Goal: Answer question/provide support: Participate in discussion

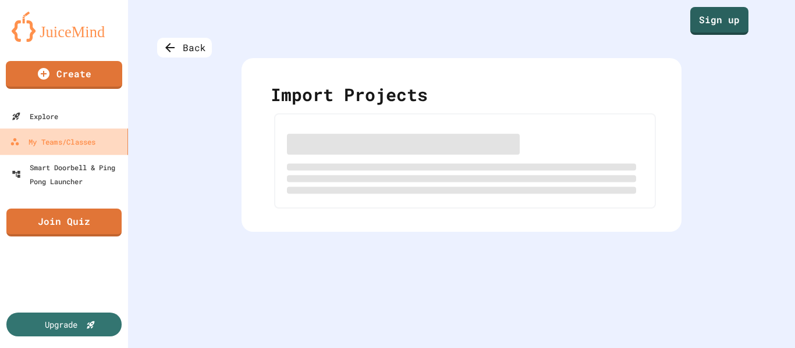
click at [83, 135] on div "My Teams/Classes" at bounding box center [53, 142] width 86 height 15
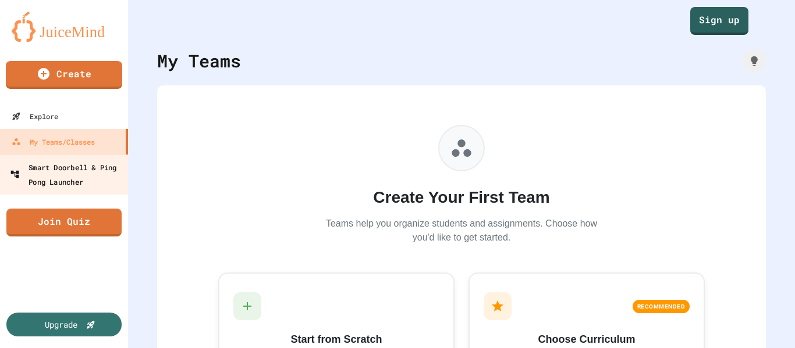
click at [83, 178] on div "Smart Doorbell & Ping Pong Launcher" at bounding box center [67, 174] width 115 height 29
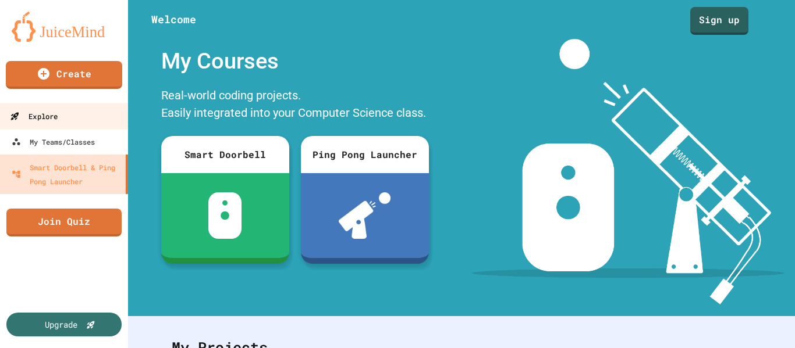
click at [95, 117] on link "Explore" at bounding box center [64, 116] width 132 height 26
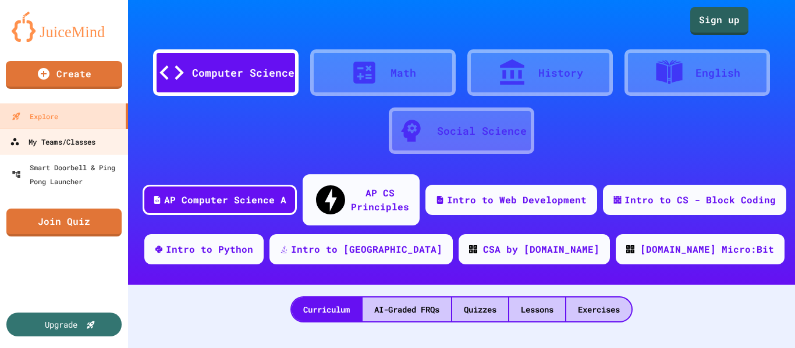
click at [66, 137] on div "My Teams/Classes" at bounding box center [53, 142] width 86 height 15
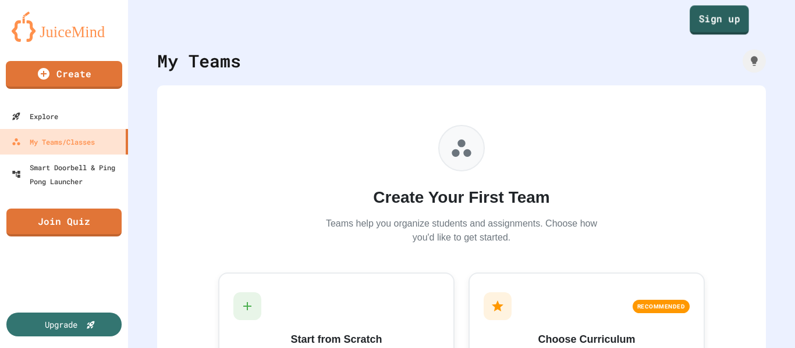
click at [713, 19] on link "Sign up" at bounding box center [718, 19] width 59 height 29
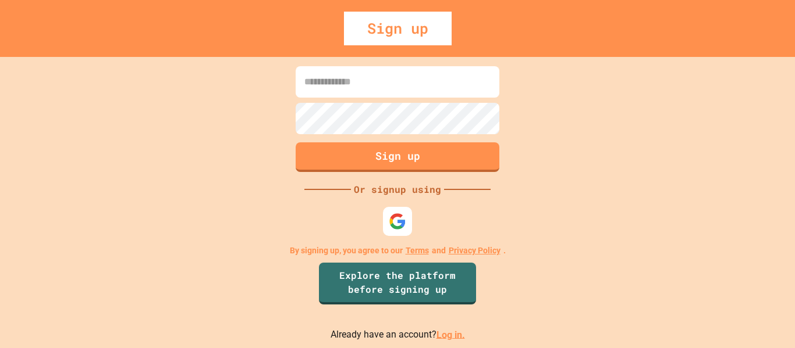
click at [442, 336] on link "Log in." at bounding box center [450, 334] width 29 height 11
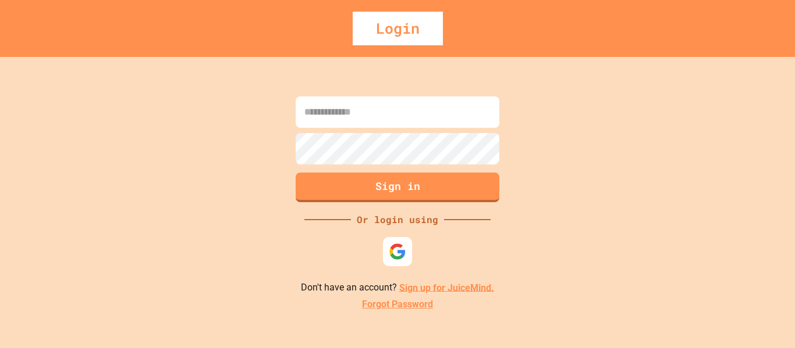
click at [402, 127] on input at bounding box center [398, 112] width 204 height 31
type input "**********"
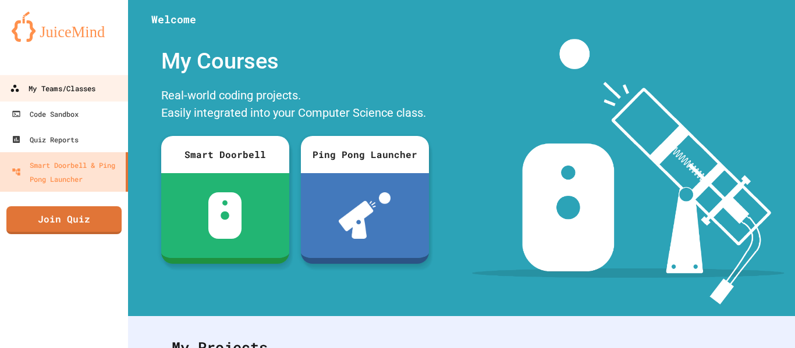
click at [58, 87] on div "My Teams/Classes" at bounding box center [53, 88] width 86 height 15
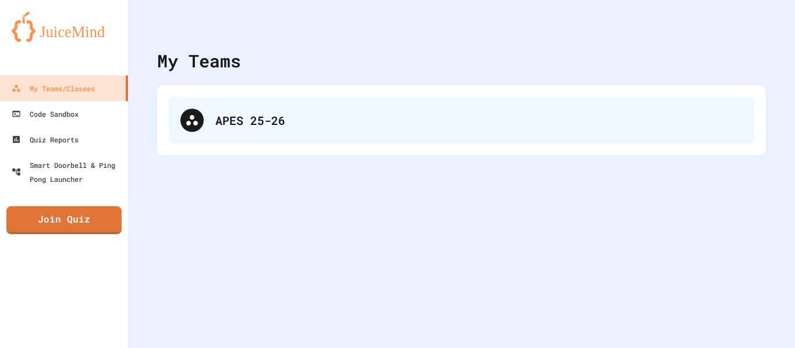
click at [248, 121] on div "APES 25-26" at bounding box center [478, 120] width 527 height 17
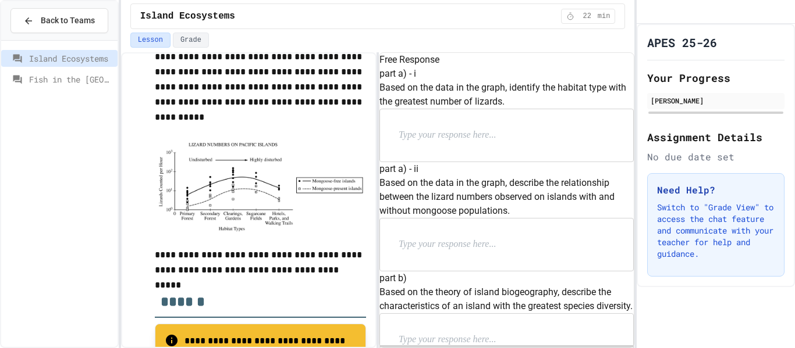
scroll to position [343, 0]
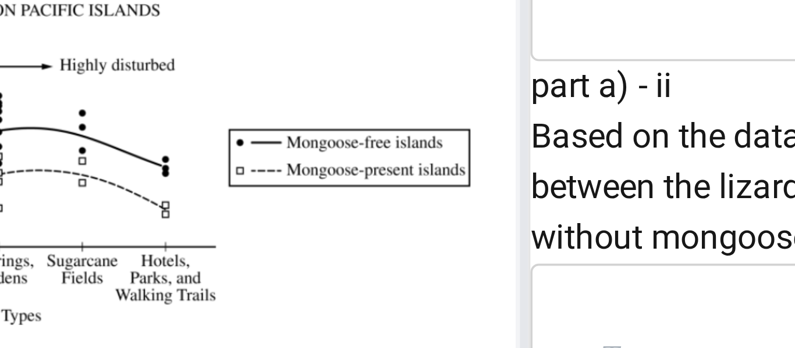
click at [322, 155] on img at bounding box center [260, 190] width 211 height 92
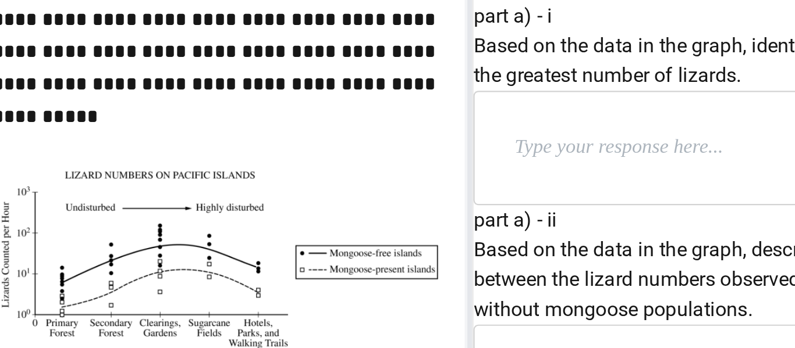
scroll to position [344, 0]
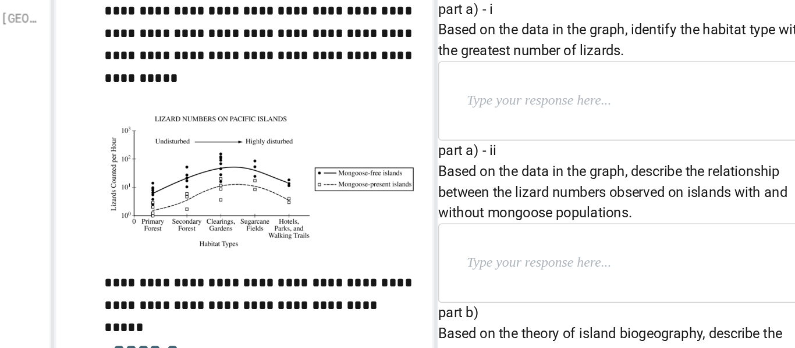
click at [489, 143] on p at bounding box center [473, 135] width 151 height 15
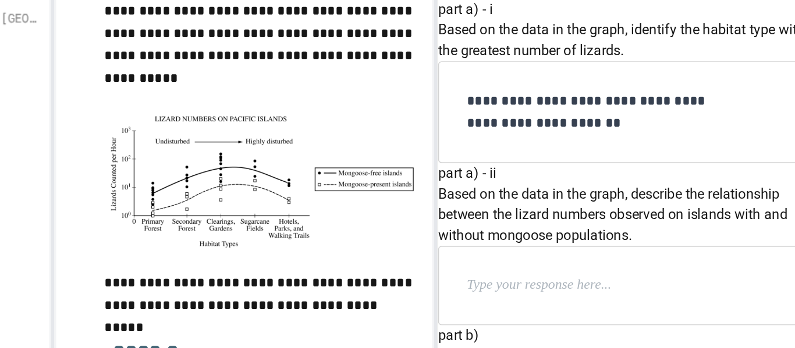
scroll to position [111, 0]
click at [519, 252] on p at bounding box center [473, 259] width 151 height 15
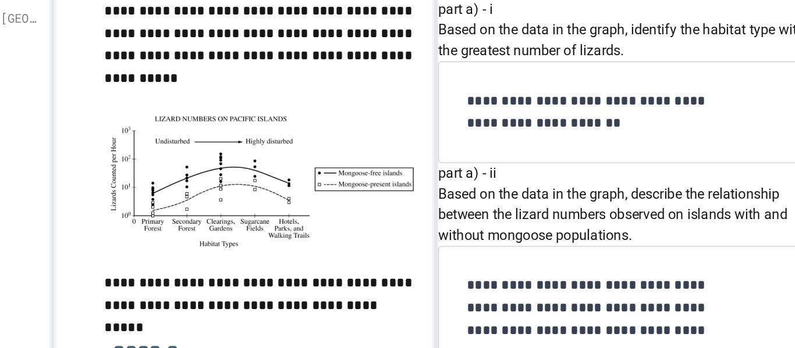
scroll to position [407, 0]
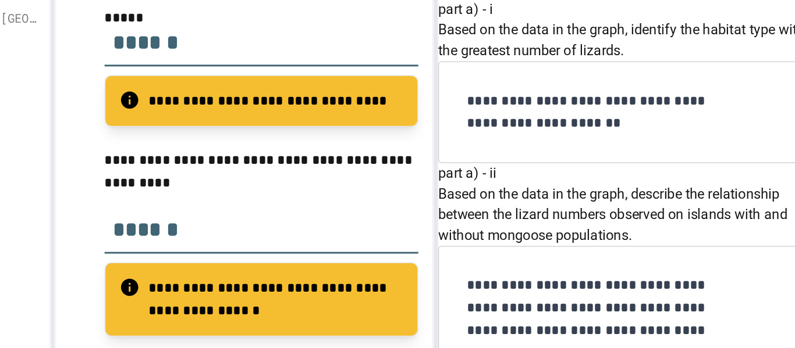
scroll to position [554, 0]
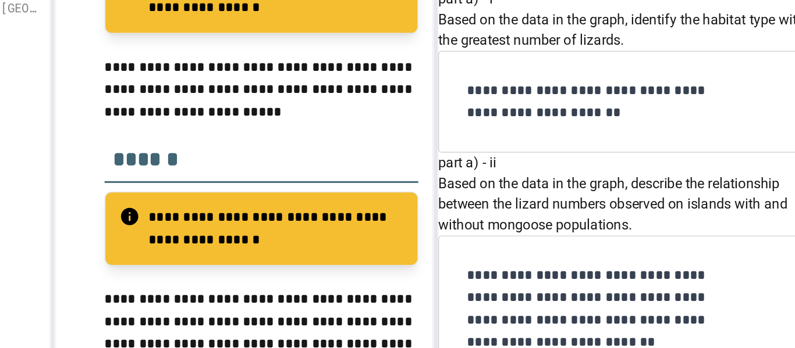
scroll to position [703, 0]
drag, startPoint x: 457, startPoint y: 226, endPoint x: 451, endPoint y: 238, distance: 13.8
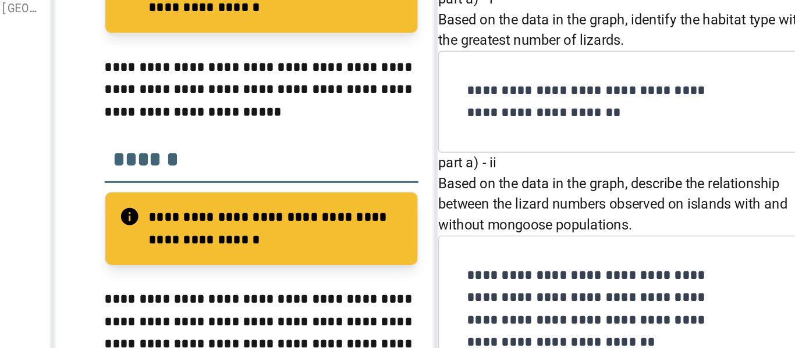
drag, startPoint x: 539, startPoint y: 211, endPoint x: 532, endPoint y: 206, distance: 8.7
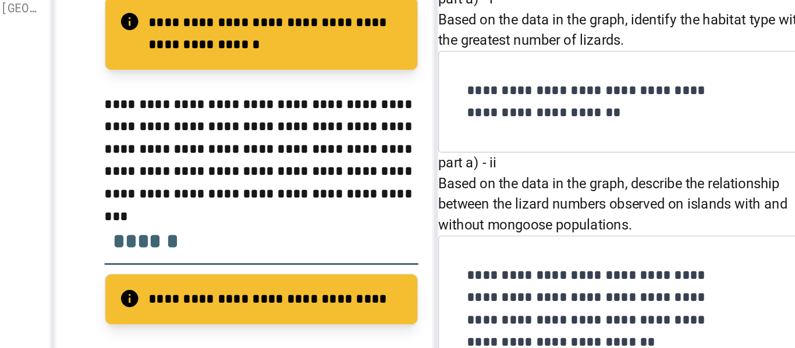
scroll to position [1215, 0]
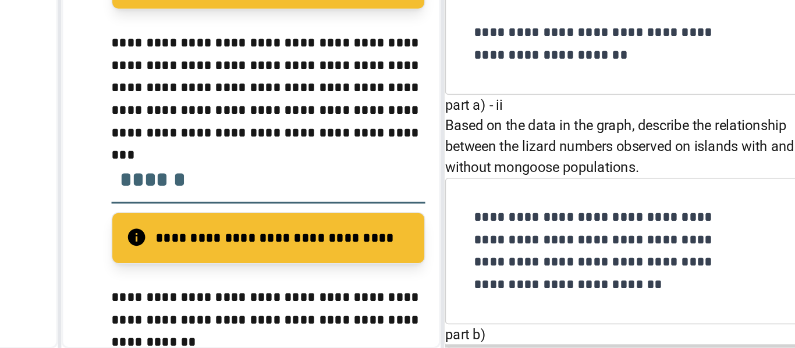
scroll to position [860, 0]
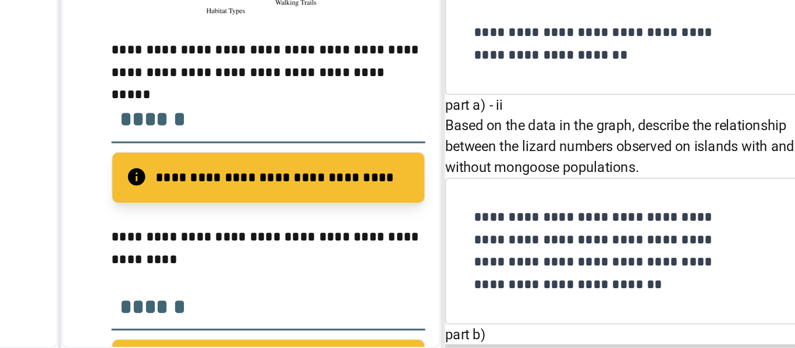
click at [248, 176] on h2 "******" at bounding box center [260, 190] width 211 height 40
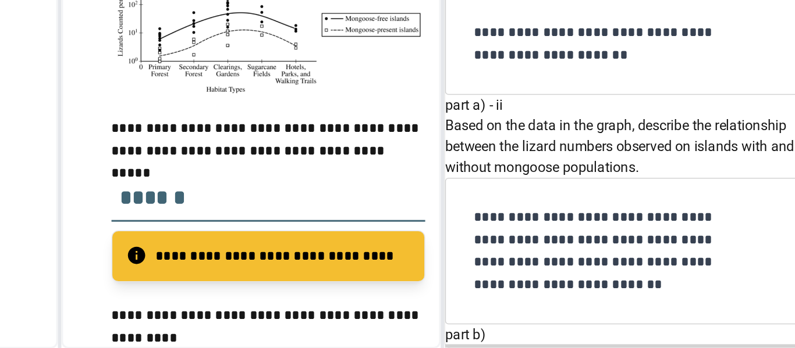
scroll to position [1243, 0]
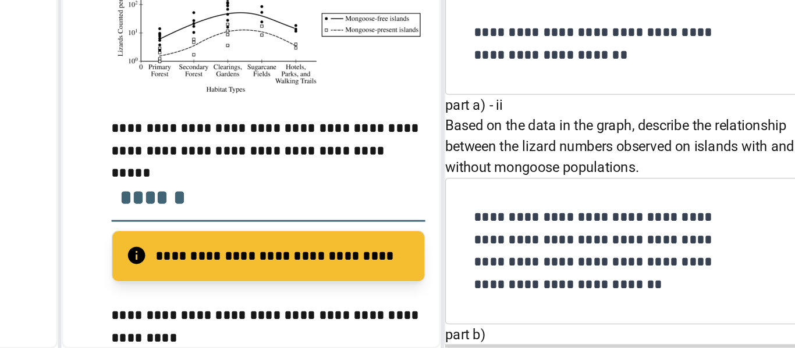
scroll to position [1427, 0]
drag, startPoint x: 500, startPoint y: 258, endPoint x: 482, endPoint y: 245, distance: 22.5
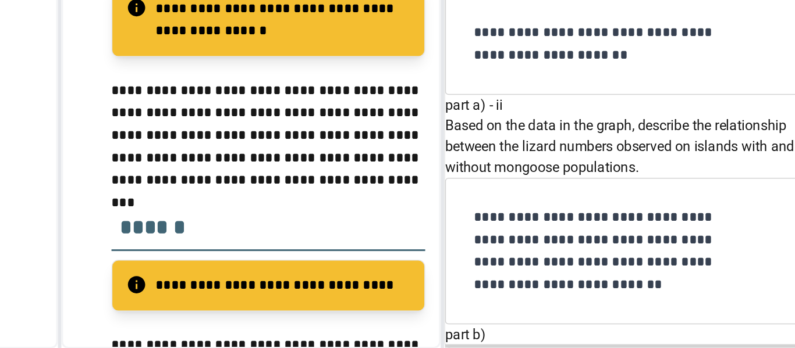
scroll to position [852, 0]
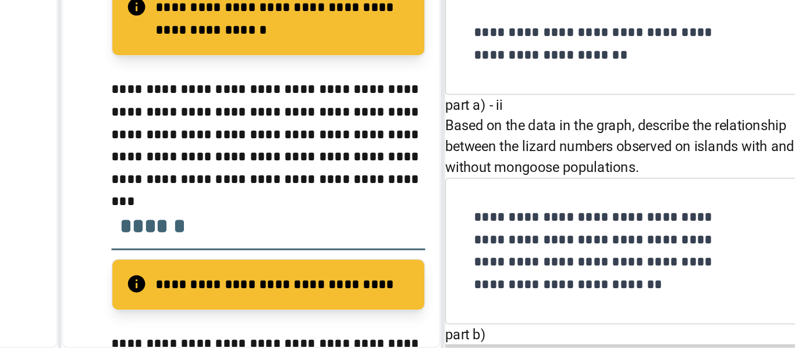
scroll to position [1546, 0]
drag, startPoint x: 483, startPoint y: 130, endPoint x: 510, endPoint y: 130, distance: 26.8
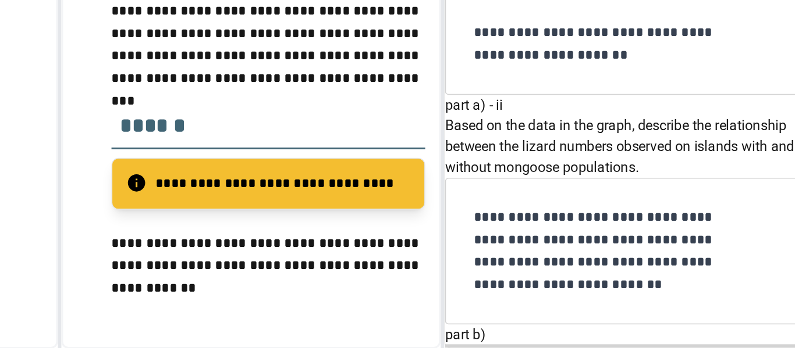
scroll to position [1668, 0]
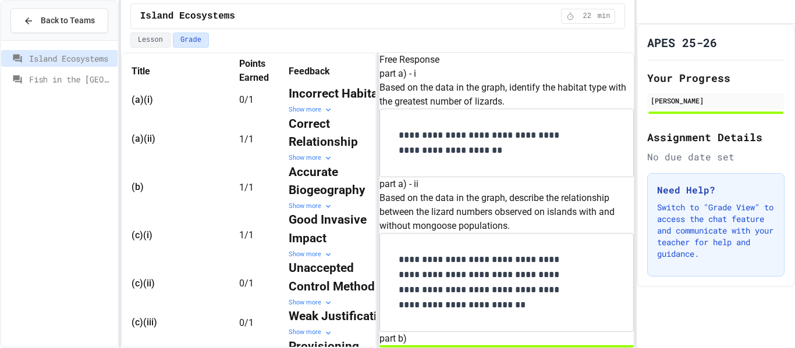
scroll to position [42, 0]
